Goal: Information Seeking & Learning: Learn about a topic

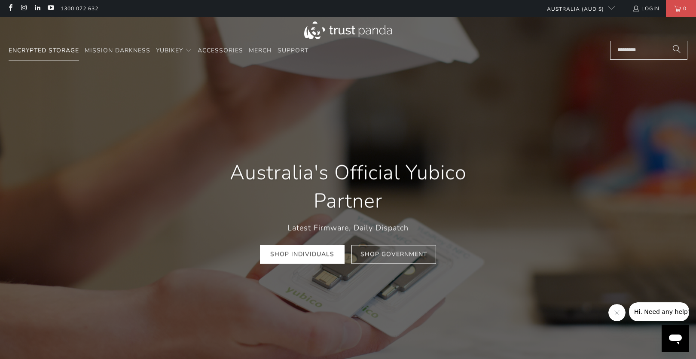
click at [63, 54] on span "Encrypted Storage" at bounding box center [44, 50] width 70 height 8
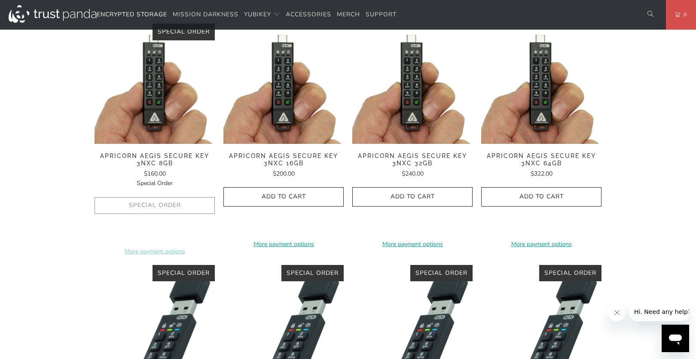
scroll to position [215, 0]
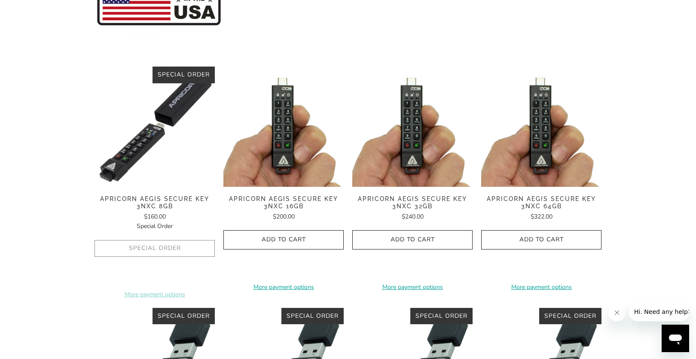
click at [150, 135] on img at bounding box center [154, 127] width 120 height 120
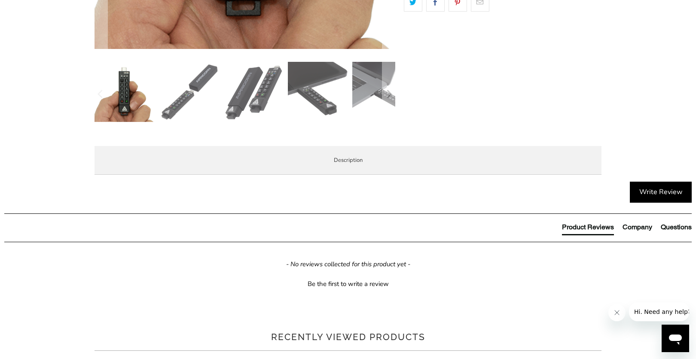
scroll to position [387, 0]
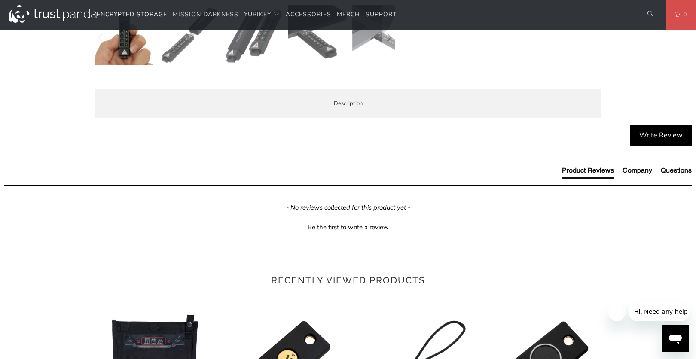
click at [0, 0] on p "Apicorn Aegis Secure Key 3NXC Flash Drive - The first encrypted USB flash key t…" at bounding box center [0, 0] width 0 height 0
drag, startPoint x: 221, startPoint y: 213, endPoint x: 115, endPoint y: 213, distance: 106.5
click at [0, 0] on h3 "Product Features" at bounding box center [0, 0] width 0 height 0
copy h3 "Product Features"
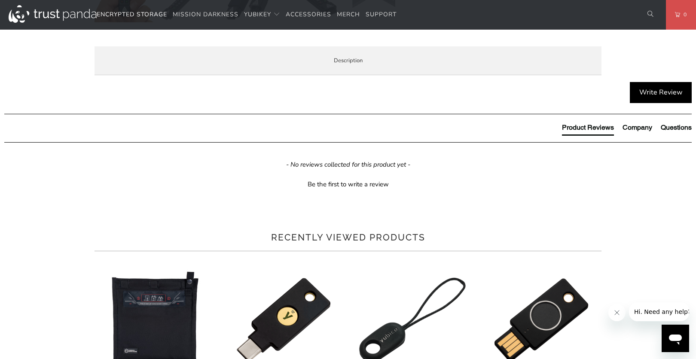
drag, startPoint x: 113, startPoint y: 187, endPoint x: 244, endPoint y: 180, distance: 130.3
click at [0, 0] on div "Apicorn Aegis Secure Key 3NXC Flash Drive - The first encrypted USB flash key t…" at bounding box center [0, 0] width 0 height 0
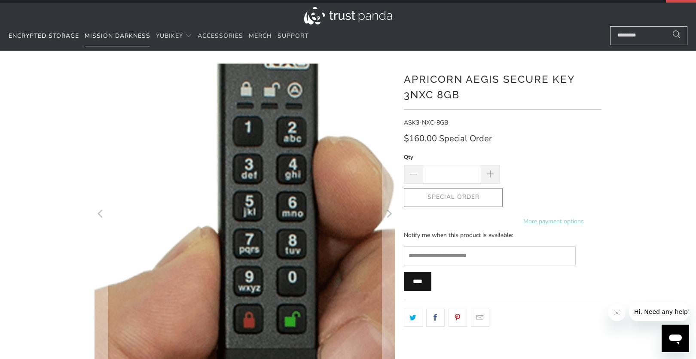
scroll to position [0, 0]
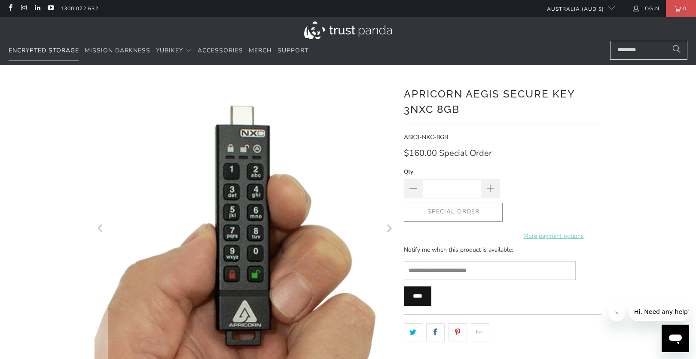
click at [58, 50] on span "Encrypted Storage" at bounding box center [44, 50] width 70 height 8
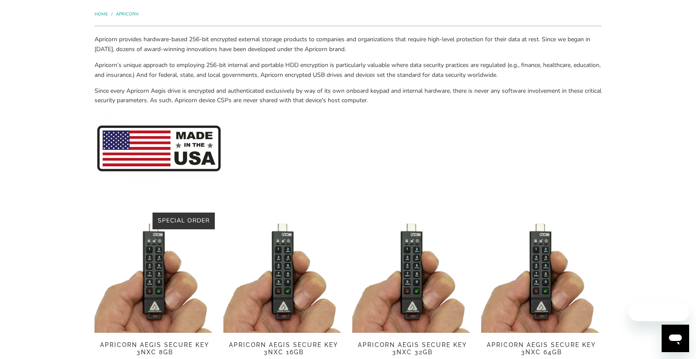
scroll to position [215, 0]
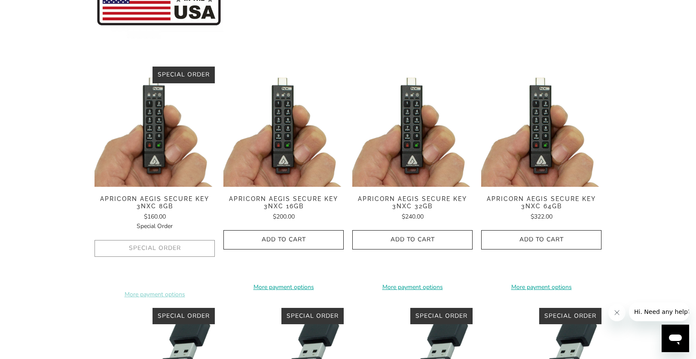
click at [285, 158] on img at bounding box center [283, 127] width 120 height 120
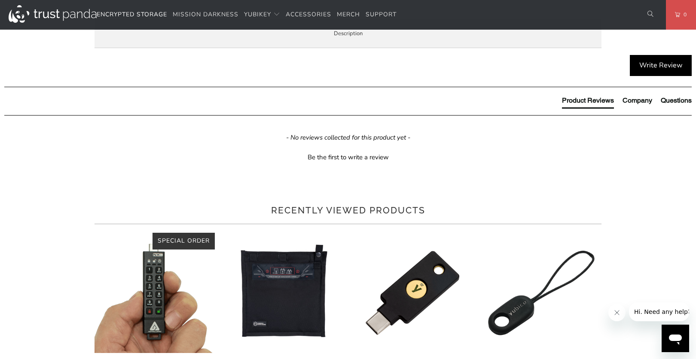
scroll to position [387, 0]
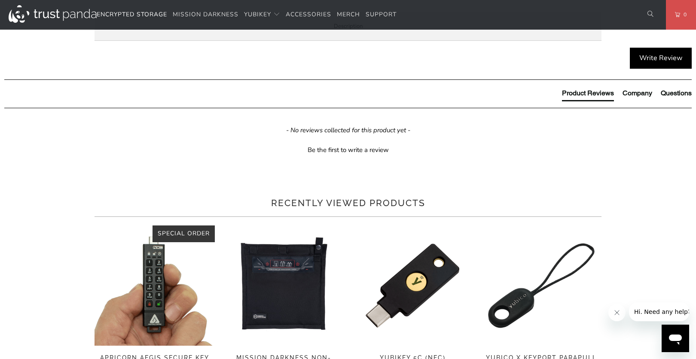
click at [0, 0] on p "First USB 3.2 Encrypted Flash Key with C-type Connector | FIPS 140-2 level 3 Va…" at bounding box center [0, 0] width 0 height 0
drag, startPoint x: 127, startPoint y: 153, endPoint x: 269, endPoint y: 155, distance: 141.7
click at [0, 0] on p "First USB 3.2 Encrypted Flash Key with C-type Connector | FIPS 140-2 level 3 Va…" at bounding box center [0, 0] width 0 height 0
copy p "USB 3.2 Encrypted Flash Key with C-type Connector"
click at [0, 0] on p "First USB 3.2 Encrypted Flash Key with C-type Connector | FIPS 140-2 level 3 Va…" at bounding box center [0, 0] width 0 height 0
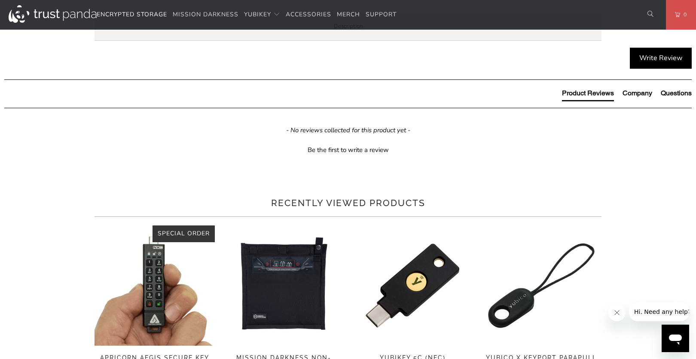
drag, startPoint x: 272, startPoint y: 153, endPoint x: 356, endPoint y: 156, distance: 83.4
click at [0, 0] on p "First USB 3.2 Encrypted Flash Key with C-type Connector | FIPS 140-2 level 3 Va…" at bounding box center [0, 0] width 0 height 0
copy p "FIPS 140-2 level 3 Validation |"
drag, startPoint x: 394, startPoint y: 148, endPoint x: 373, endPoint y: 151, distance: 20.8
click at [0, 0] on div "Apicorn Aegis Secure Key 3NXC Flash Drive - The first encrypted USB flash key t…" at bounding box center [0, 0] width 0 height 0
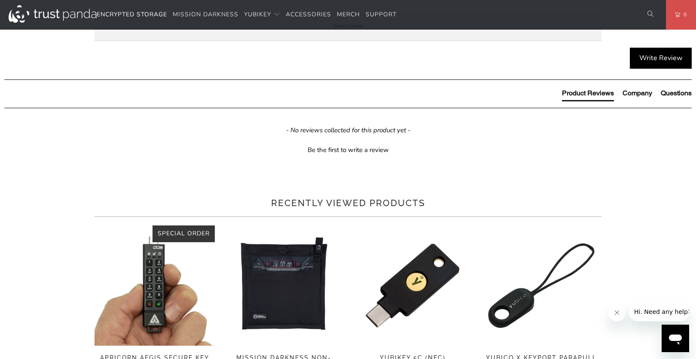
drag, startPoint x: 358, startPoint y: 153, endPoint x: 396, endPoint y: 155, distance: 38.3
click at [0, 0] on p "First USB 3.2 Encrypted Flash Key with C-type Connector | FIPS 140-2 level 3 Va…" at bounding box center [0, 0] width 0 height 0
copy p "Ultra Compact"
drag, startPoint x: 401, startPoint y: 155, endPoint x: 528, endPoint y: 154, distance: 127.1
click at [0, 0] on p "First USB 3.2 Encrypted Flash Key with C-type Connector | FIPS 140-2 level 3 Va…" at bounding box center [0, 0] width 0 height 0
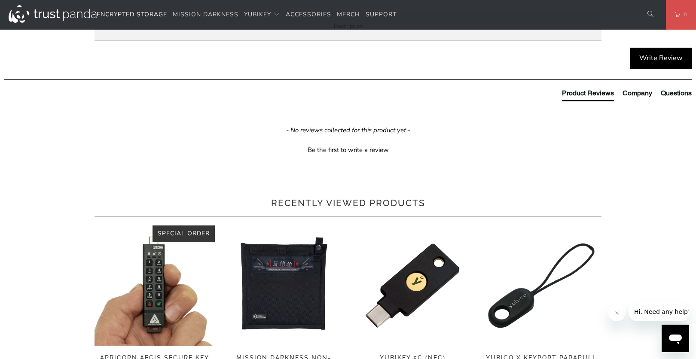
copy p "On-the-Fly 100% Hardware-Based Encryption"
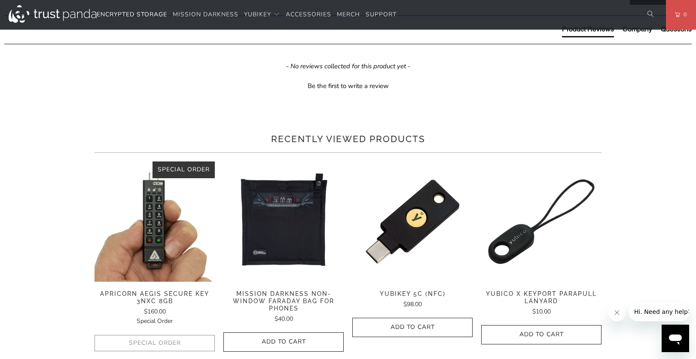
scroll to position [472, 0]
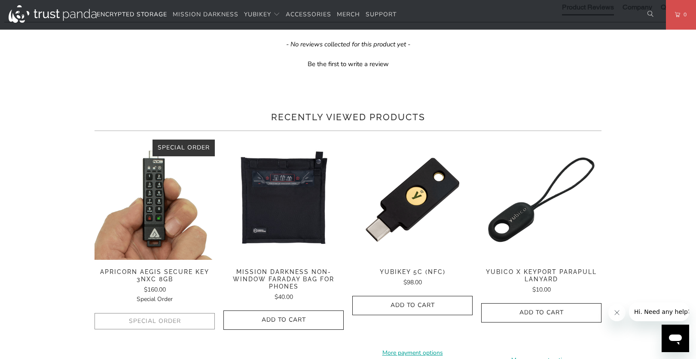
drag, startPoint x: 533, startPoint y: 66, endPoint x: 171, endPoint y: 76, distance: 361.7
click at [0, 0] on p "First USB 3.2 Encrypted Flash Key with C-type Connector | FIPS 140-2 level 3 Va…" at bounding box center [0, 0] width 0 height 0
copy p "Software-Free Setup and Operation"
drag, startPoint x: 174, startPoint y: 77, endPoint x: 524, endPoint y: 100, distance: 350.8
click at [0, 0] on div "Overview Specifications Enterprise and Government Local Service & Support Overv…" at bounding box center [0, 0] width 0 height 0
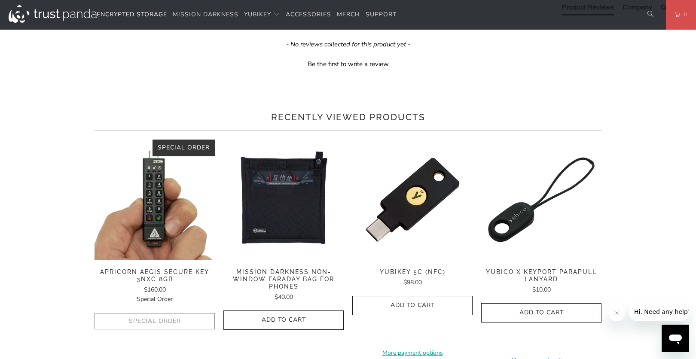
copy p "Cross-Platform Compatible | Host-Free Onboard Keypad Authentication | Rugged Ex…"
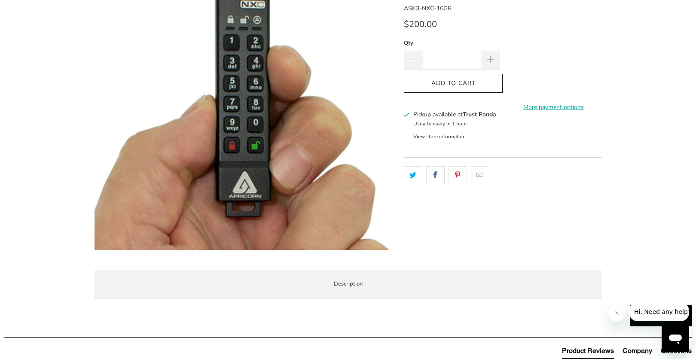
scroll to position [258, 0]
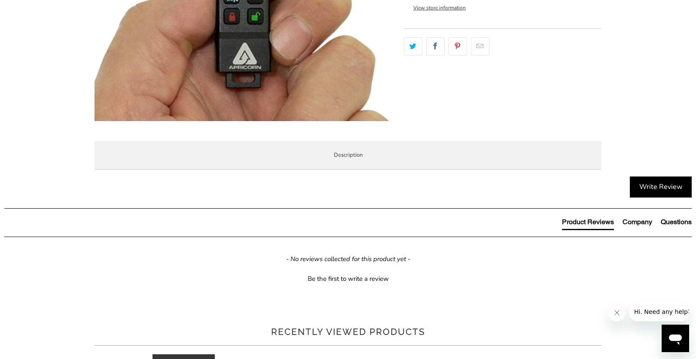
click at [0, 0] on span "Specifications" at bounding box center [0, 0] width 0 height 0
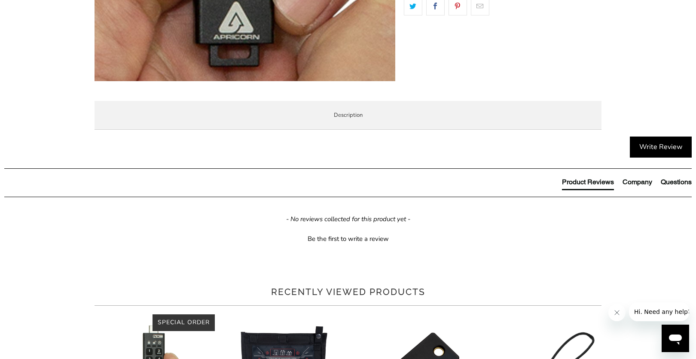
scroll to position [301, 0]
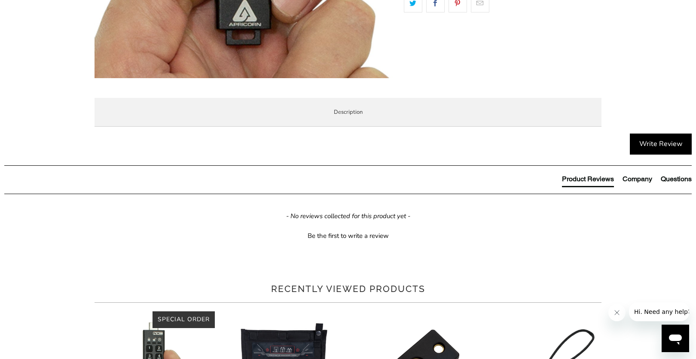
drag, startPoint x: 222, startPoint y: 148, endPoint x: 226, endPoint y: 149, distance: 4.4
click at [0, 0] on span "Enterprise and Government" at bounding box center [0, 0] width 0 height 0
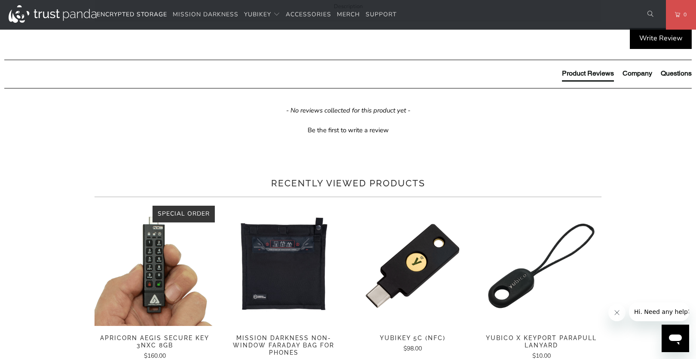
scroll to position [387, 0]
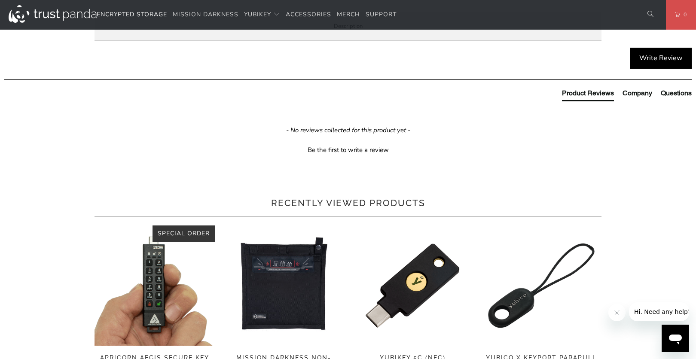
drag, startPoint x: 315, startPoint y: 277, endPoint x: 107, endPoint y: 81, distance: 285.9
click at [0, 0] on div "Overview Specifications Enterprise and Government Local Service & Support Overv…" at bounding box center [0, 0] width 0 height 0
copy div "Lorem Ipsum dol s ametconse Adipiscing eli Seddoeiusm temp. Incidi utl'e dolore…"
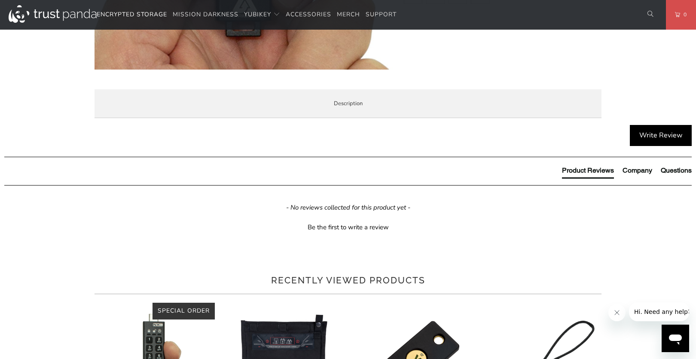
scroll to position [215, 0]
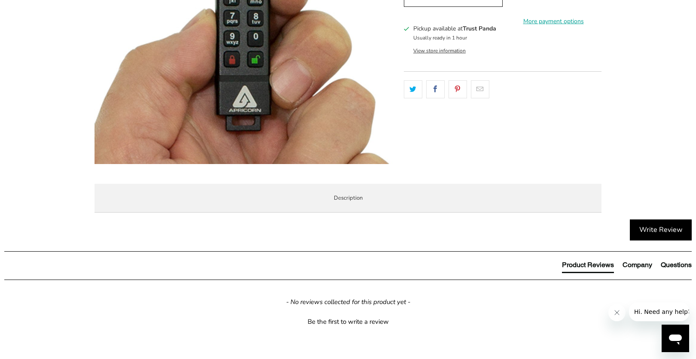
click at [0, 0] on span "Local Service & Support" at bounding box center [0, 0] width 0 height 0
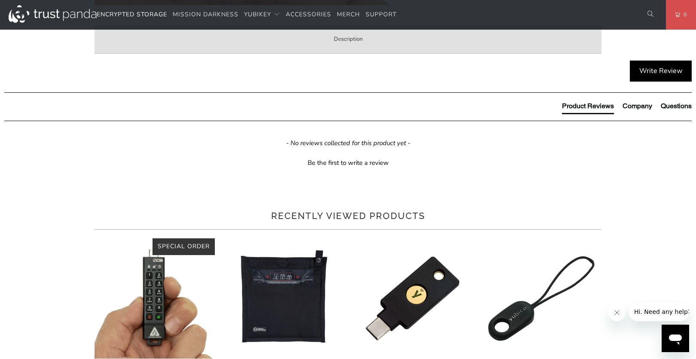
scroll to position [387, 0]
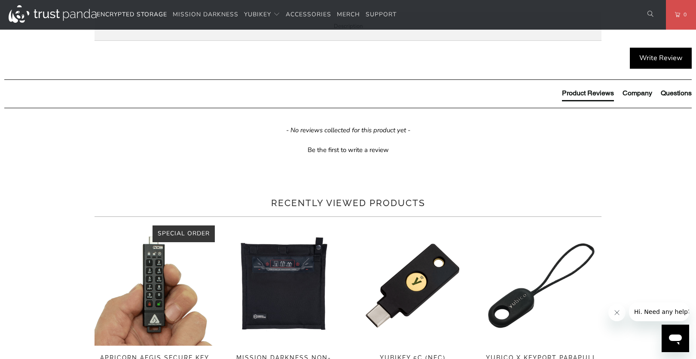
click at [0, 0] on link "Aegis Secure 3NXC Frequently Asked Questions" at bounding box center [0, 0] width 0 height 0
drag, startPoint x: 209, startPoint y: 228, endPoint x: 110, endPoint y: 189, distance: 106.1
click at [0, 0] on div "When you buy your Secure Flash Drives at Trust Panda, you're not just buying fr…" at bounding box center [0, 0] width 0 height 0
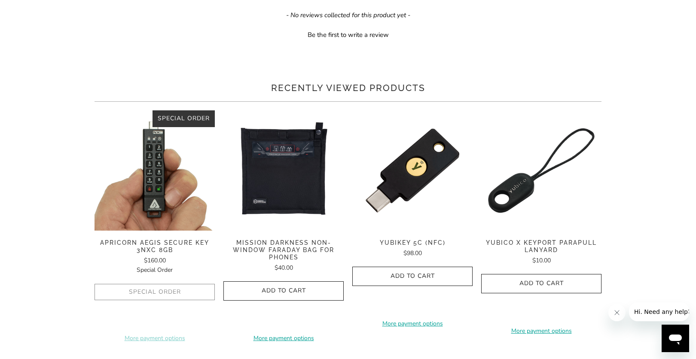
scroll to position [515, 0]
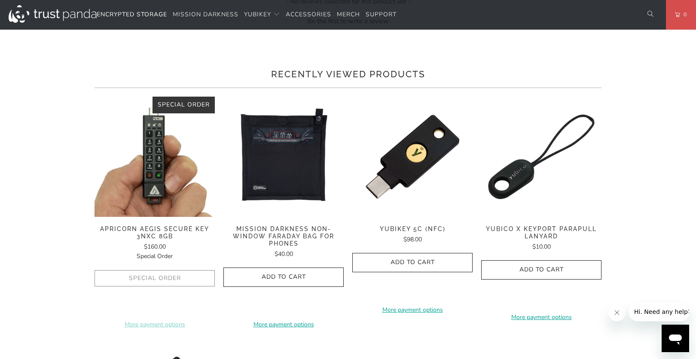
click at [0, 0] on link "Apricorn Support" at bounding box center [0, 0] width 0 height 0
